Goal: Navigation & Orientation: Understand site structure

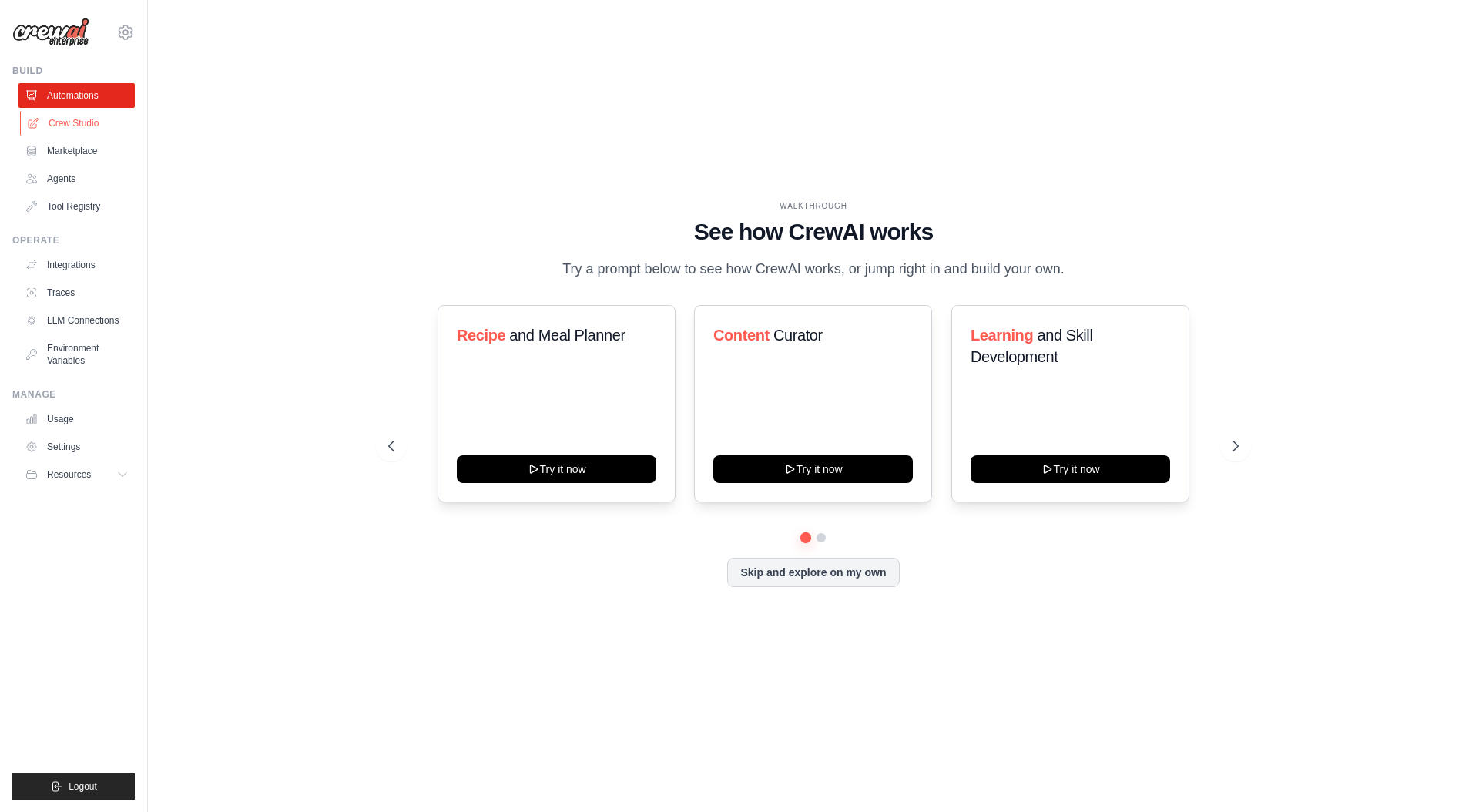
click at [96, 120] on link "Crew Studio" at bounding box center [78, 123] width 116 height 25
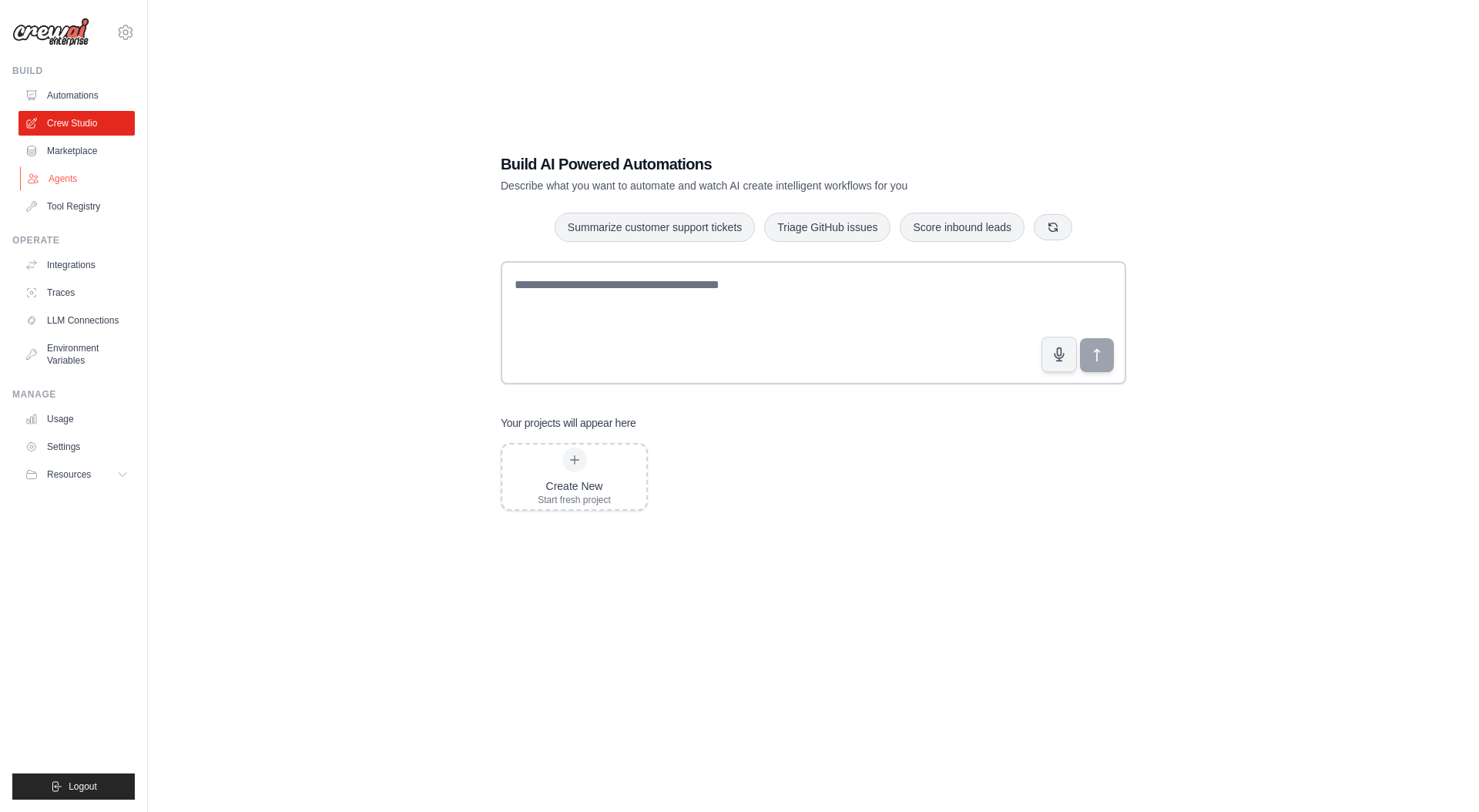
click at [71, 173] on link "Agents" at bounding box center [78, 178] width 116 height 25
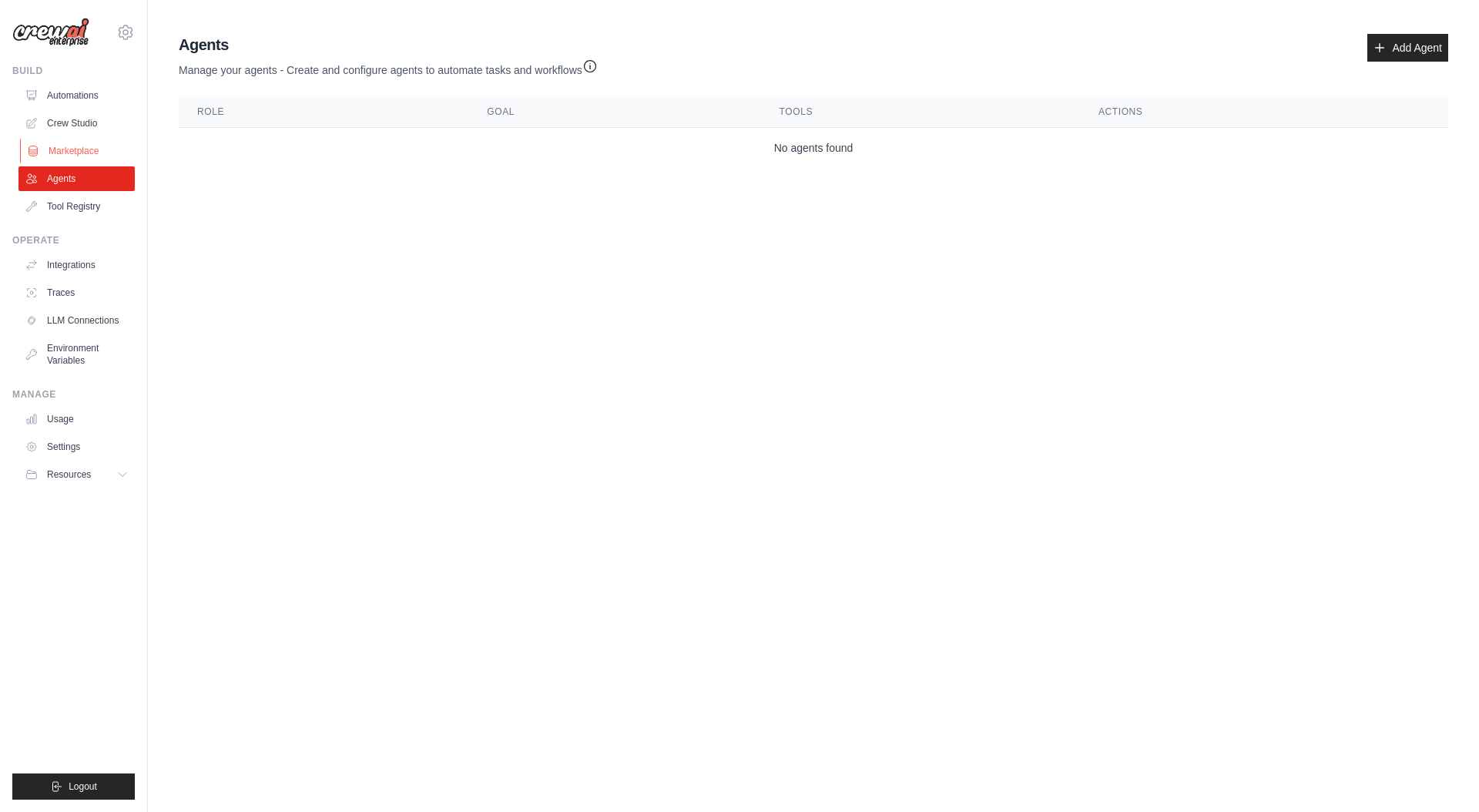
click at [71, 148] on link "Marketplace" at bounding box center [78, 151] width 116 height 25
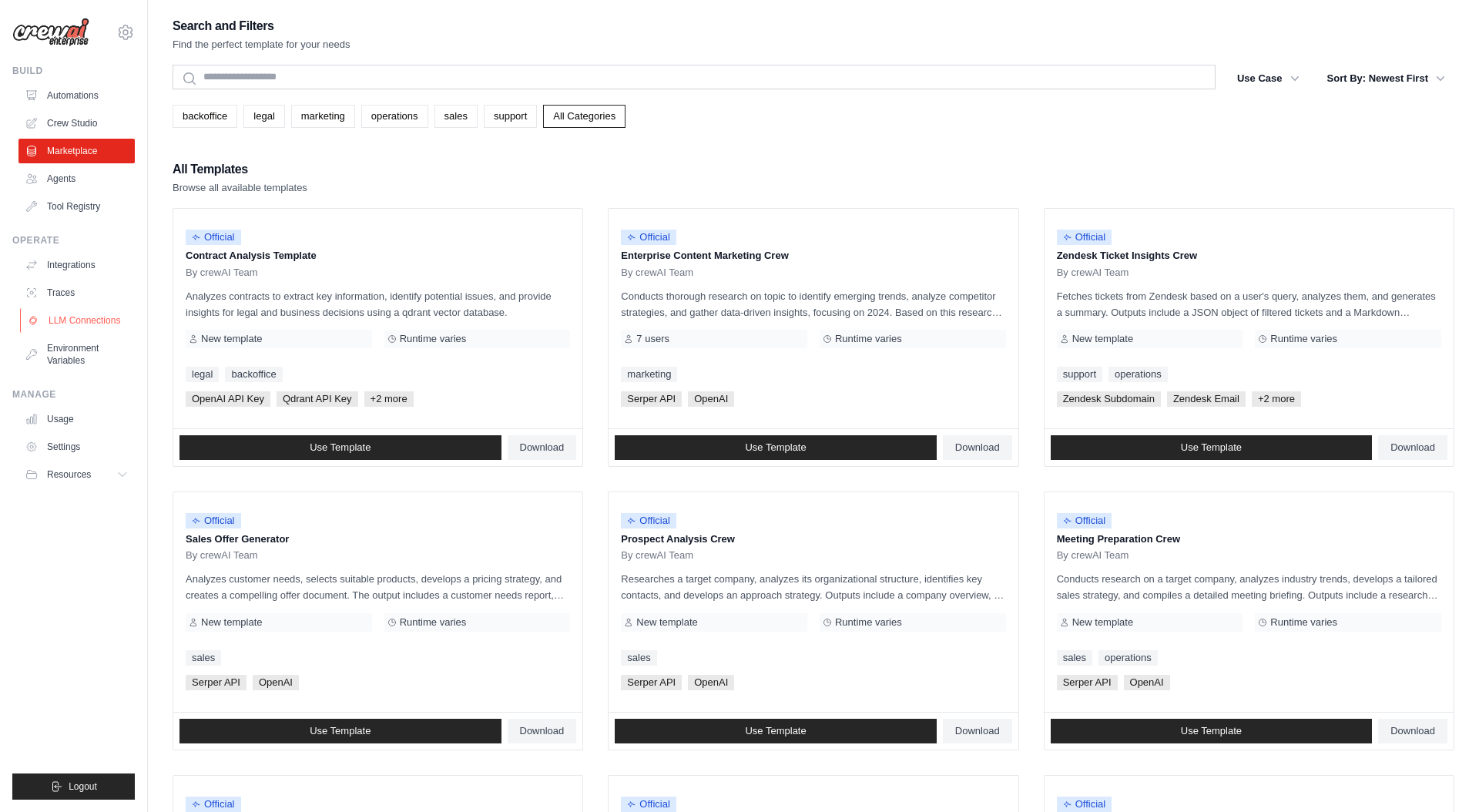
click at [87, 315] on link "LLM Connections" at bounding box center [78, 320] width 116 height 25
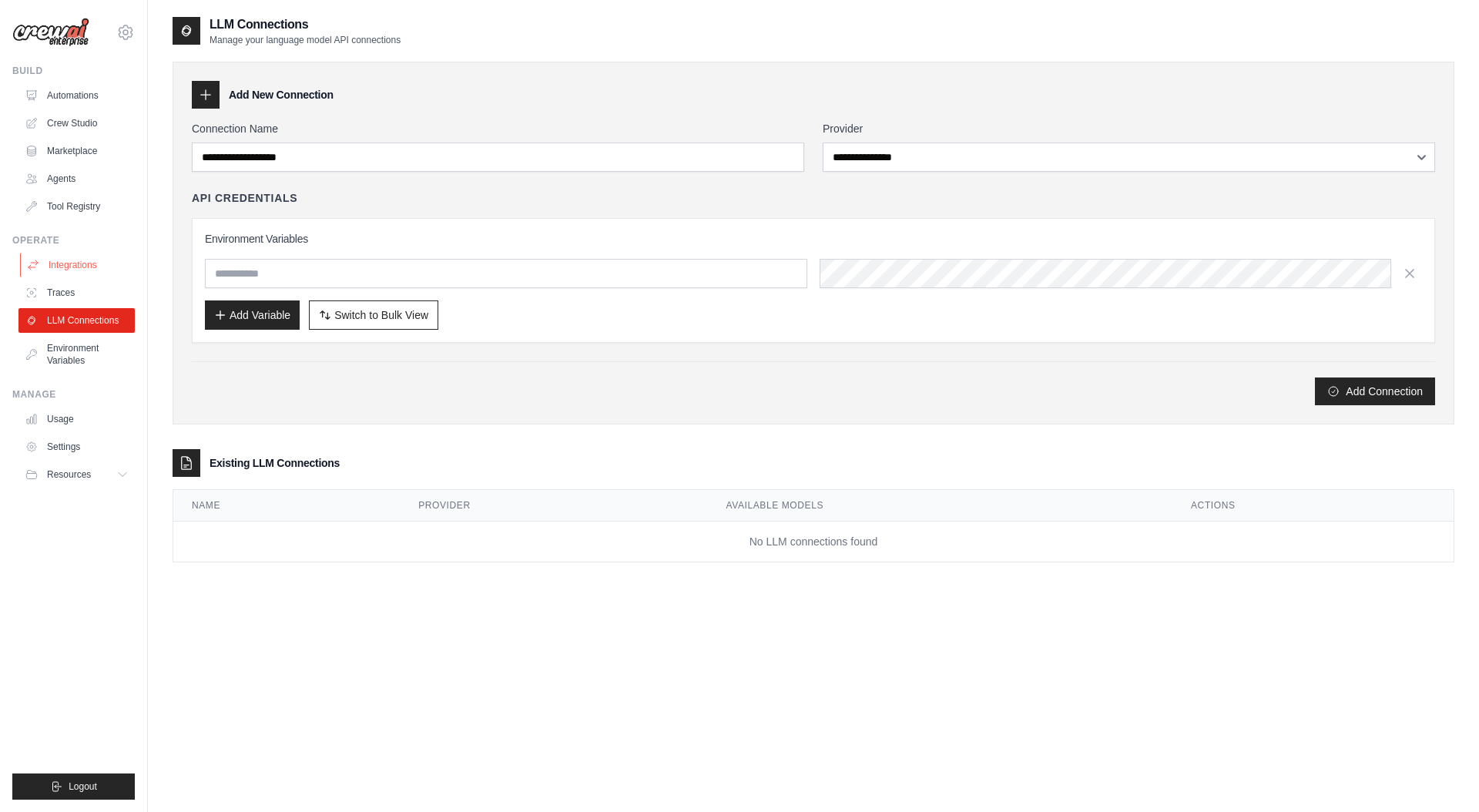
click at [100, 266] on link "Integrations" at bounding box center [78, 265] width 116 height 25
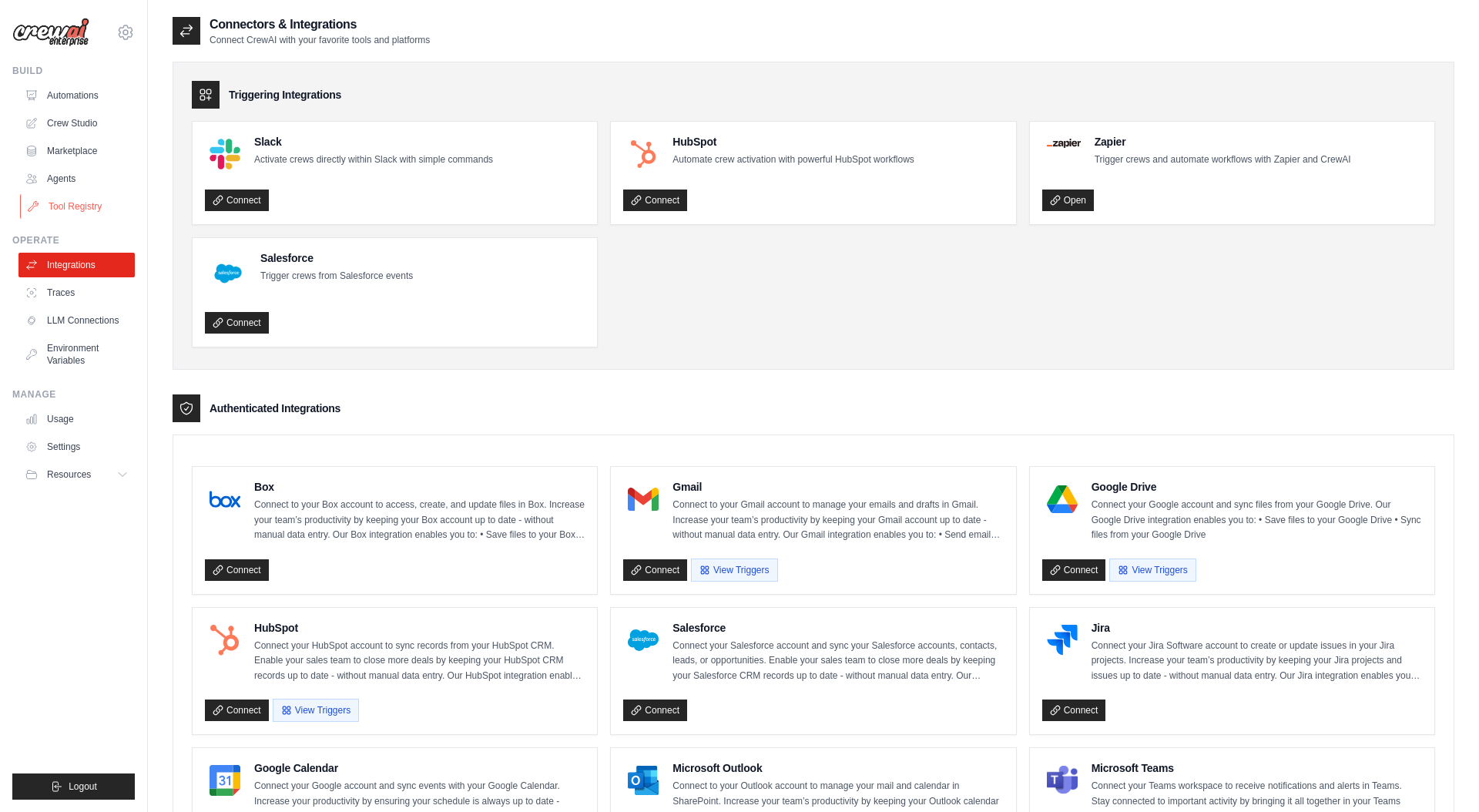
click at [74, 203] on link "Tool Registry" at bounding box center [78, 206] width 116 height 25
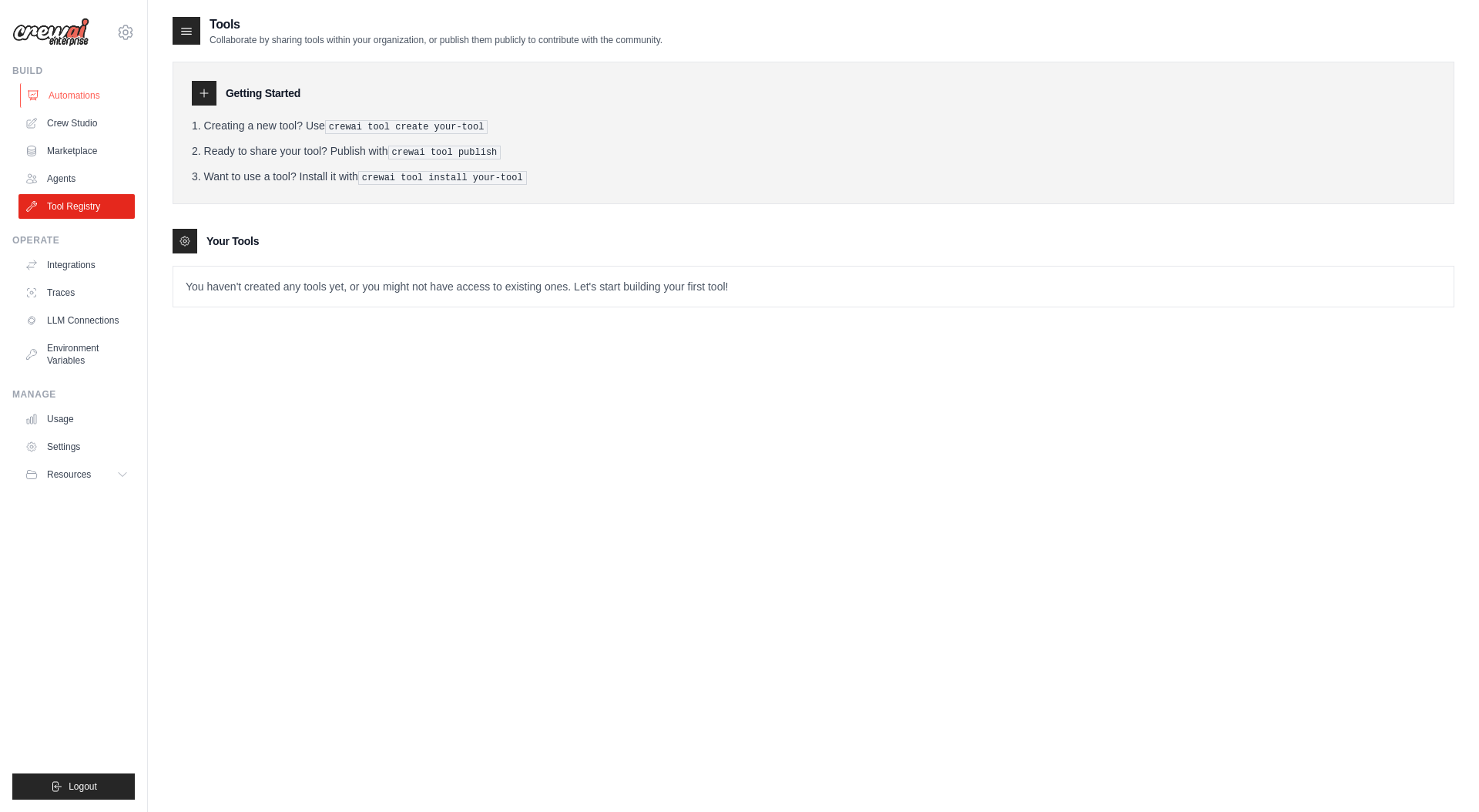
click at [84, 100] on link "Automations" at bounding box center [78, 95] width 116 height 25
